Goal: Task Accomplishment & Management: Use online tool/utility

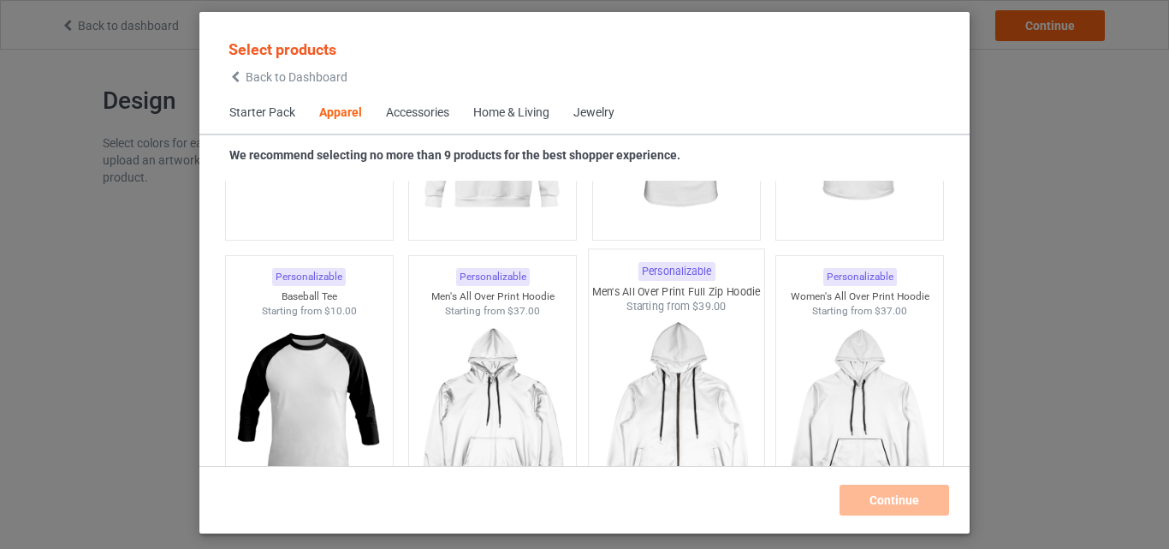
scroll to position [1494, 0]
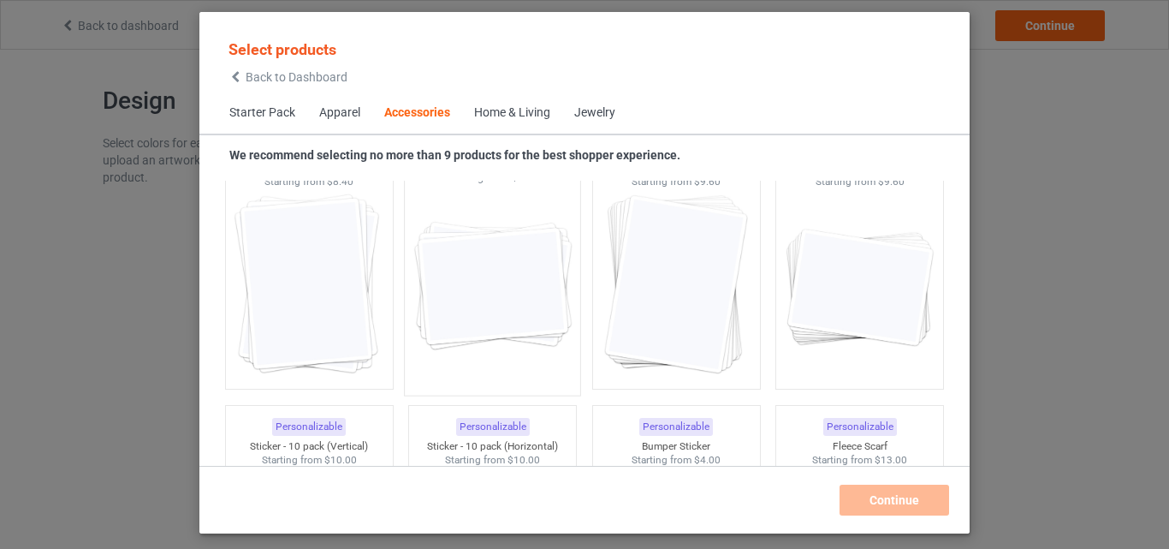
scroll to position [6488, 0]
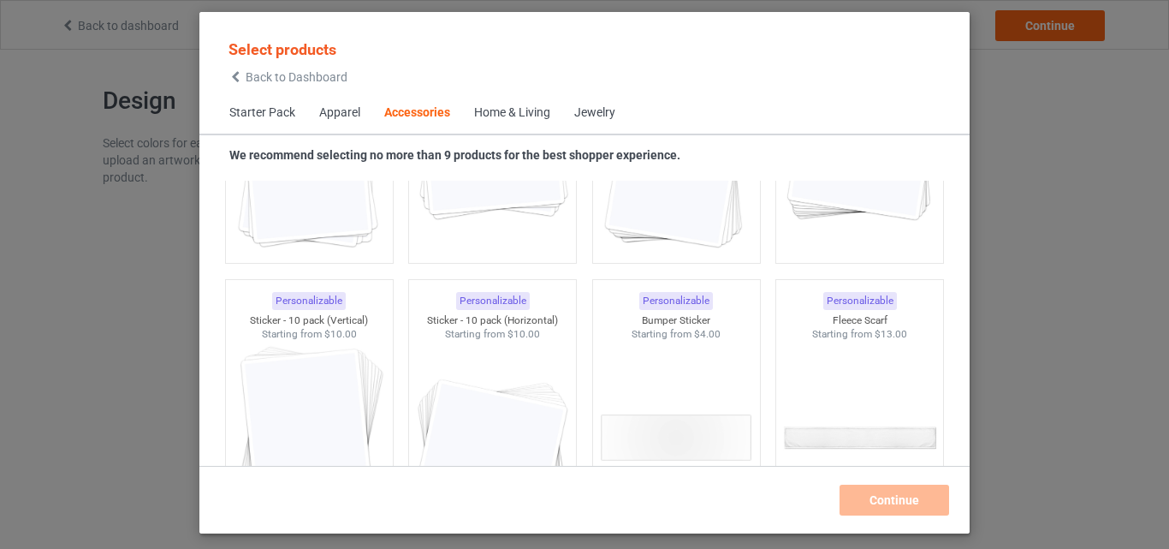
click at [343, 117] on div "Apparel" at bounding box center [339, 112] width 41 height 17
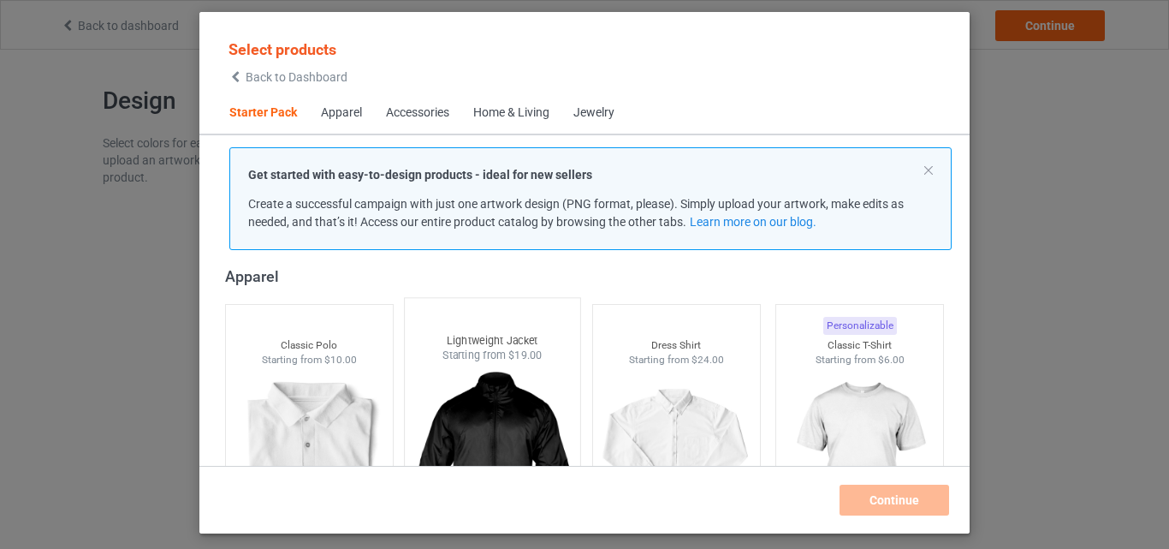
scroll to position [210, 0]
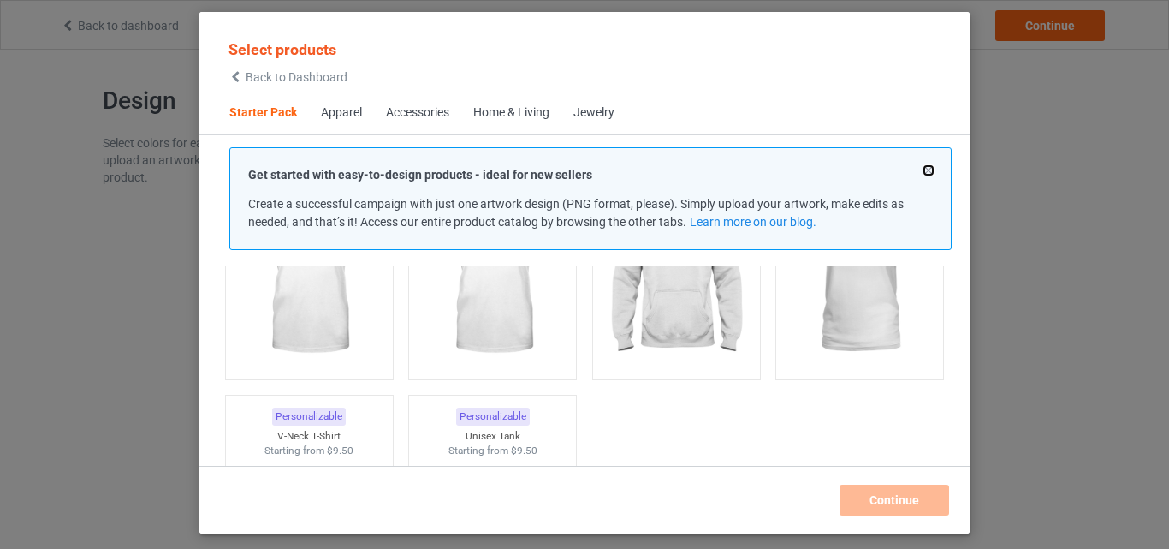
click at [931, 170] on button at bounding box center [929, 170] width 9 height 9
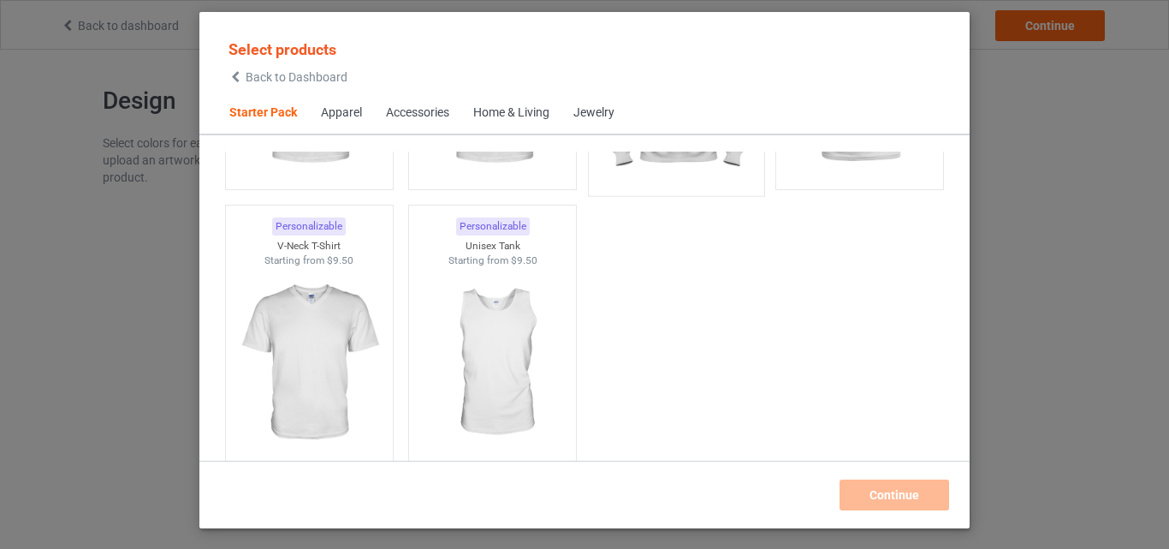
scroll to position [428, 0]
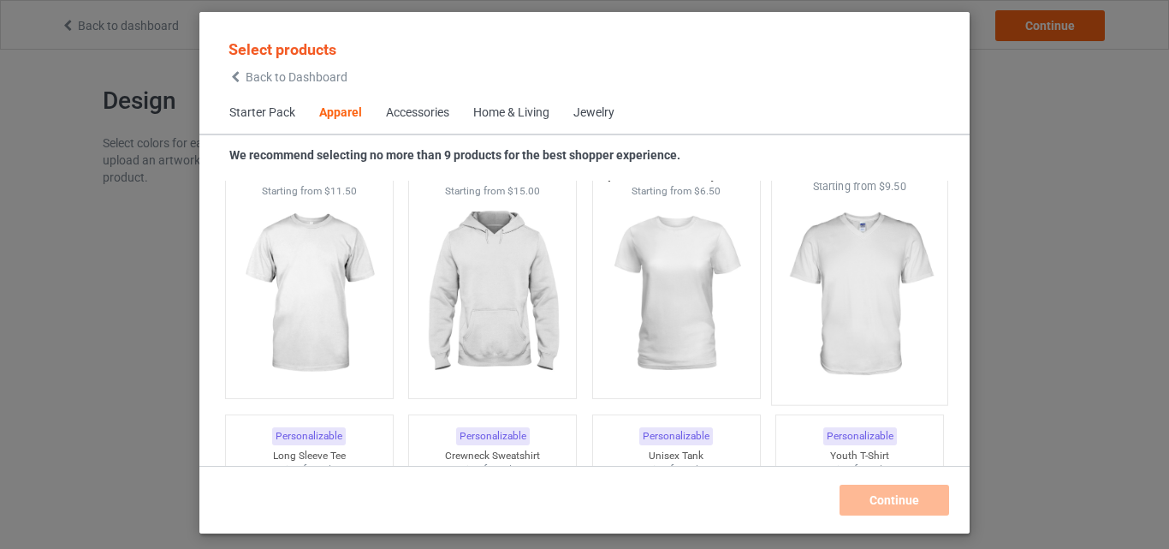
scroll to position [1141, 0]
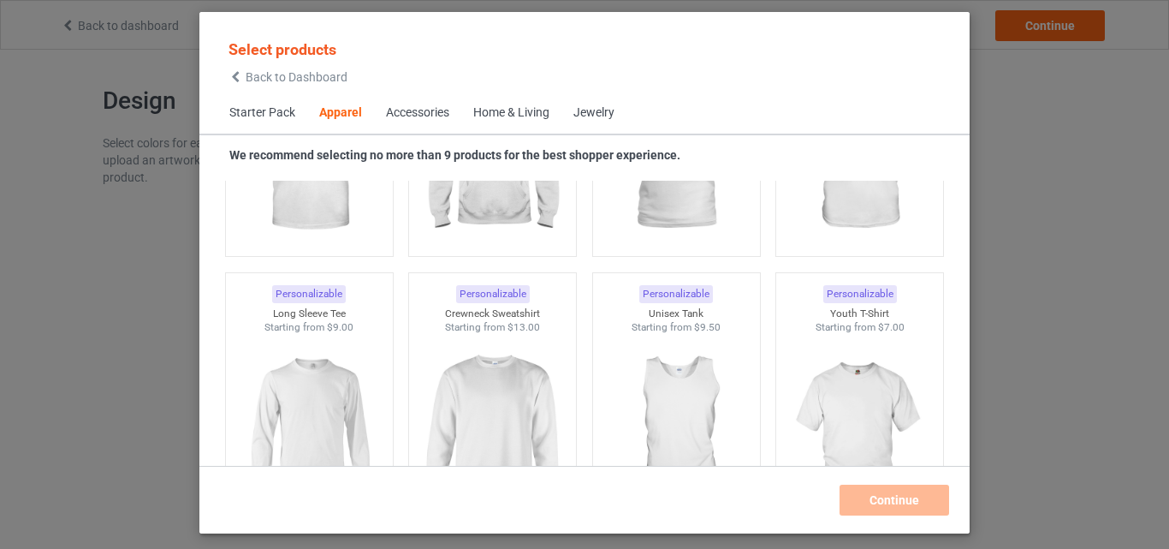
click at [1116, 327] on div "Select products Back to Dashboard Starter Pack Apparel Accessories Home & Livin…" at bounding box center [584, 274] width 1169 height 549
click at [1041, 244] on div "Select products Back to Dashboard Starter Pack Apparel Accessories Home & Livin…" at bounding box center [584, 274] width 1169 height 549
